Goal: Task Accomplishment & Management: Use online tool/utility

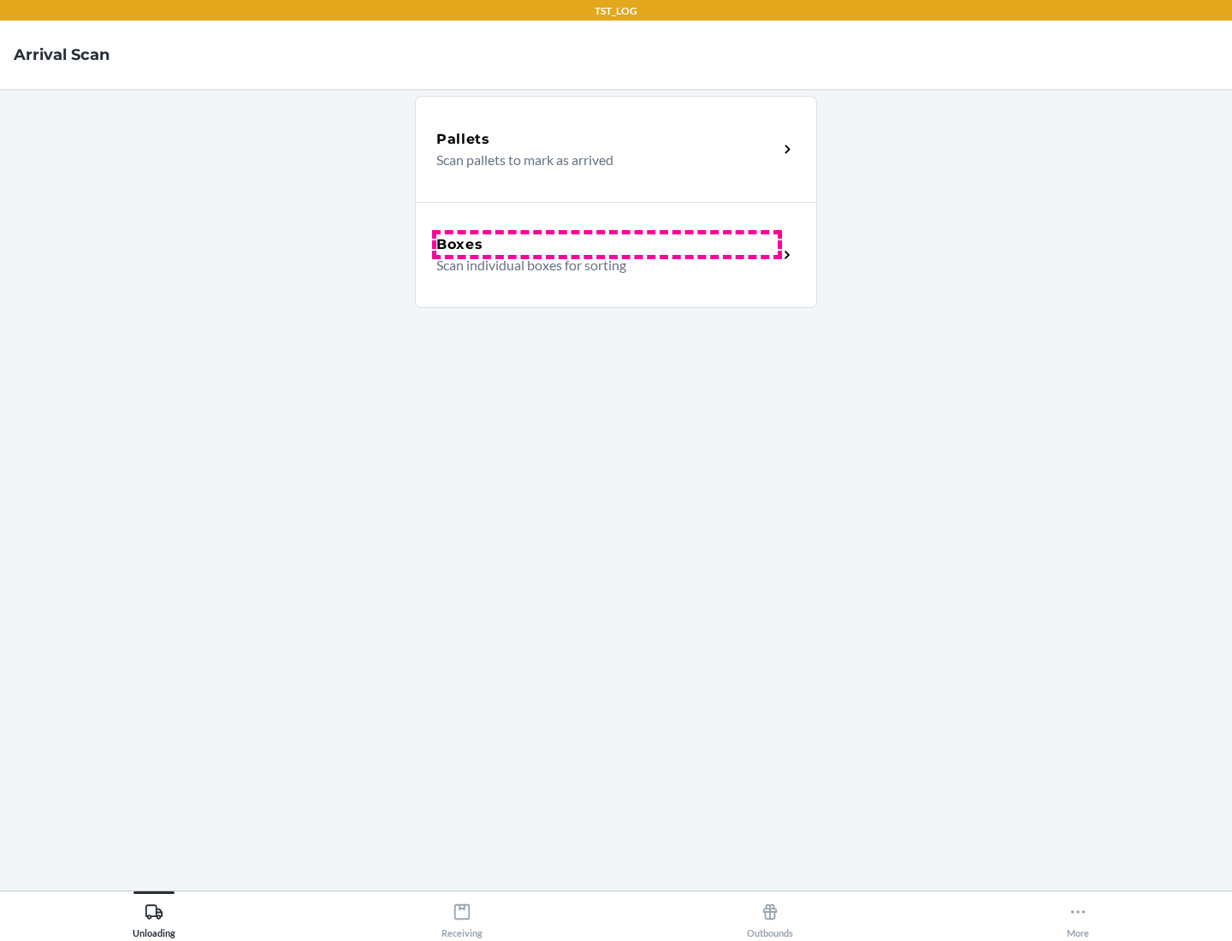
click at [607, 245] on div "Boxes" at bounding box center [606, 244] width 341 height 21
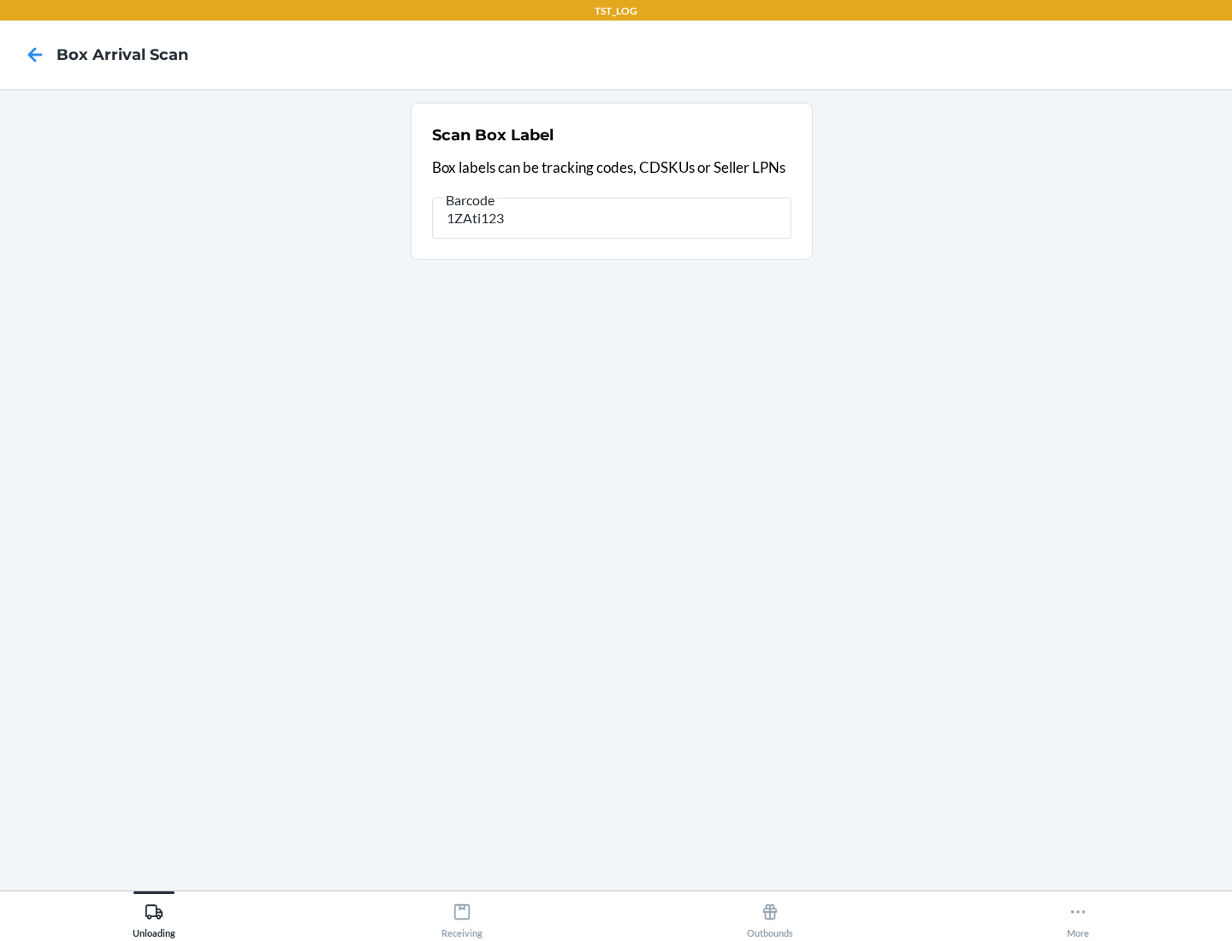
type input "1ZAti123"
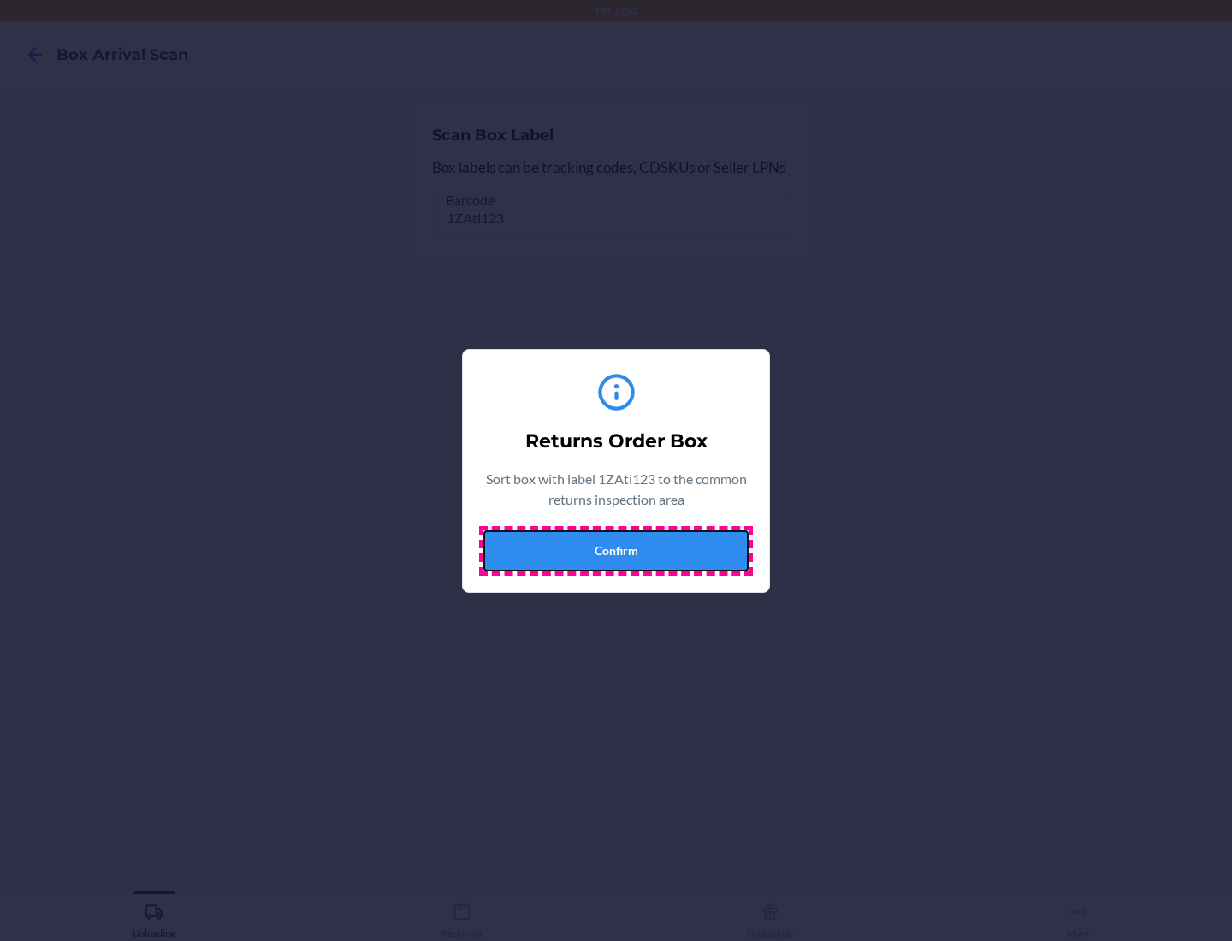
click at [616, 550] on button "Confirm" at bounding box center [615, 550] width 265 height 41
